Goal: Information Seeking & Learning: Learn about a topic

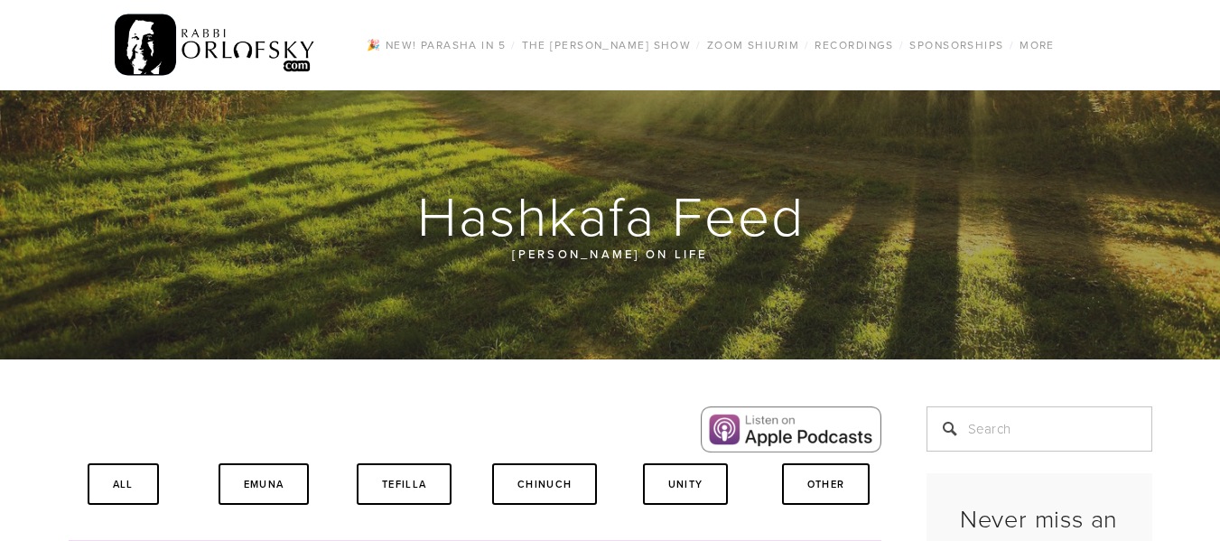
click at [247, 66] on img at bounding box center [215, 45] width 201 height 70
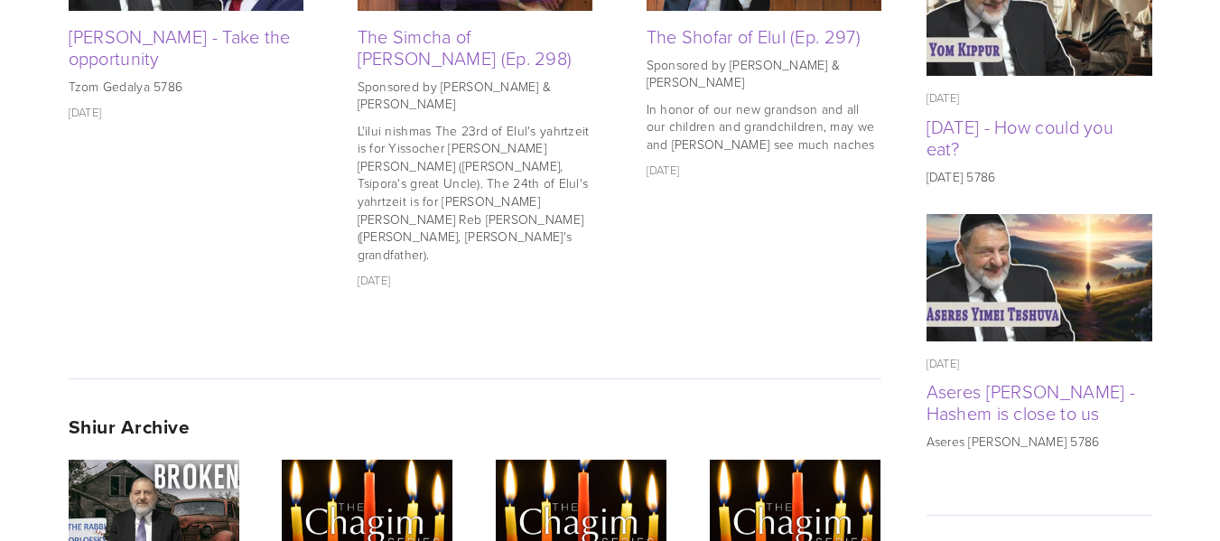
scroll to position [1244, 0]
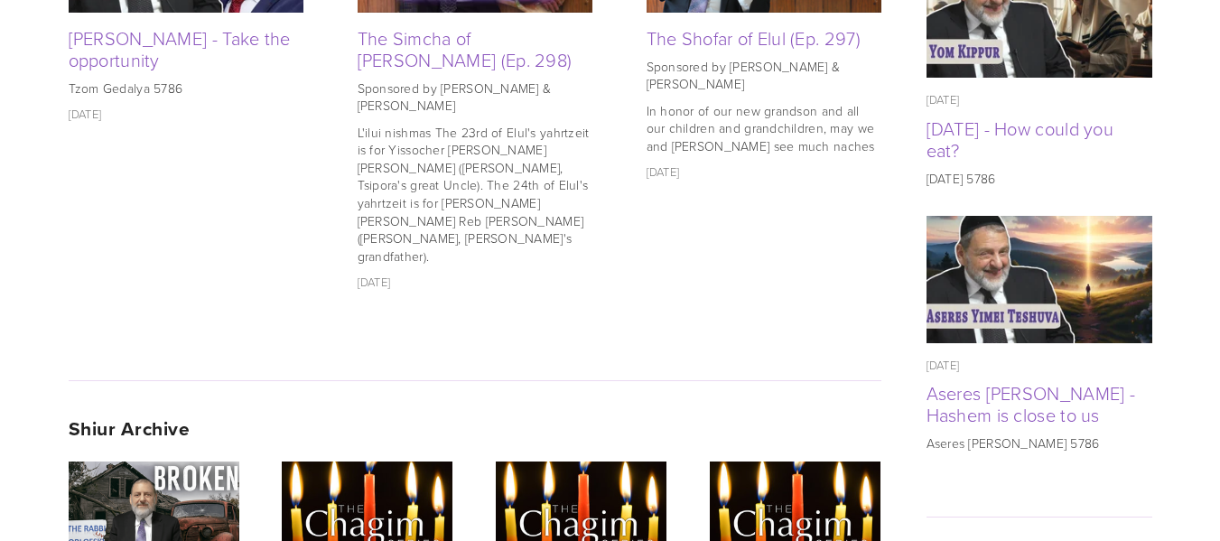
click at [133, 405] on div "Shiur Archive" at bounding box center [474, 427] width 843 height 45
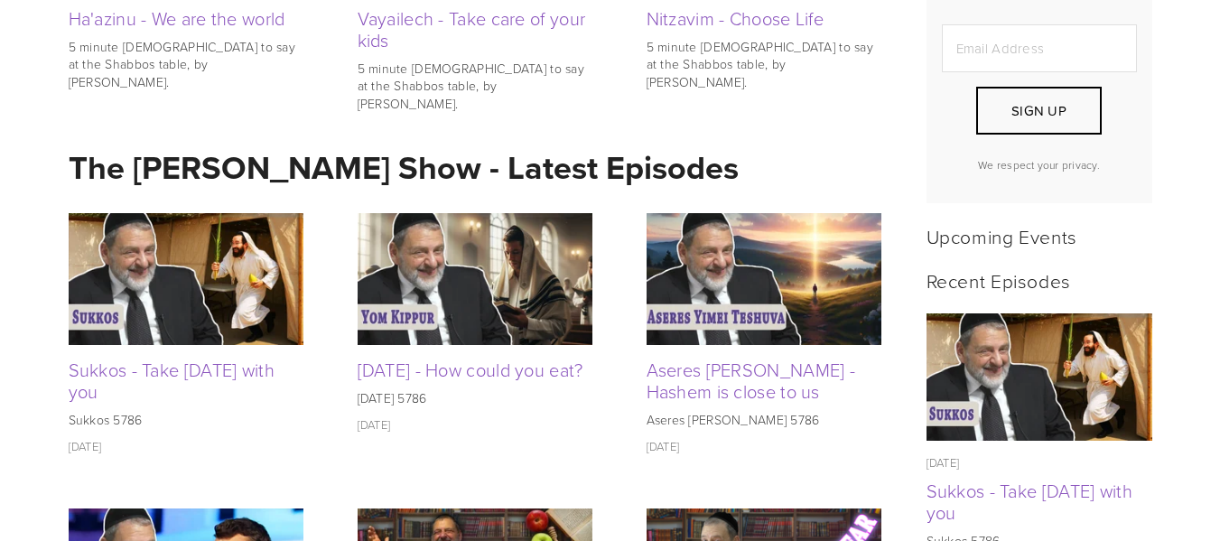
scroll to position [0, 0]
